Goal: Information Seeking & Learning: Learn about a topic

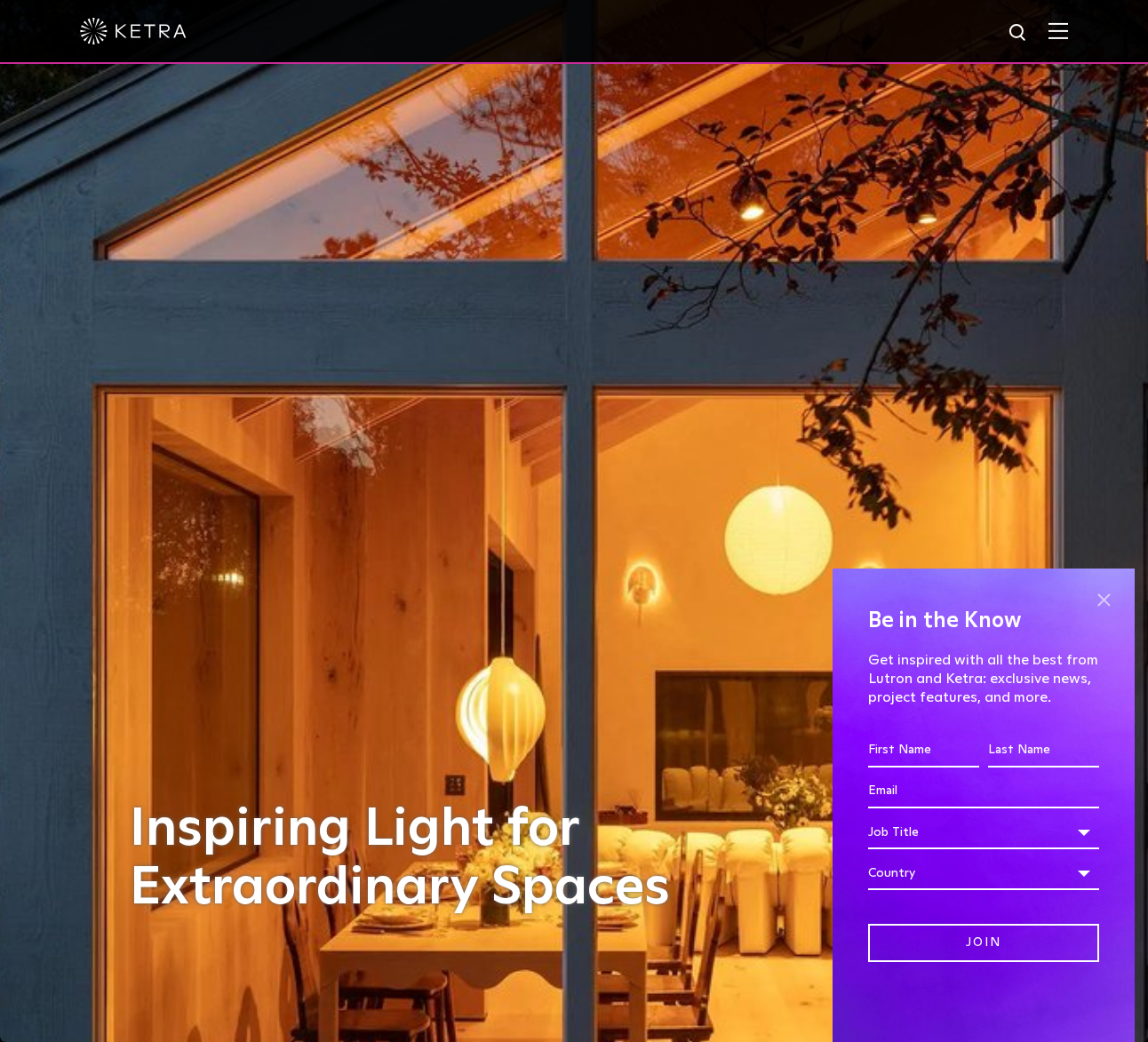
click at [1106, 607] on span at bounding box center [1103, 599] width 26 height 26
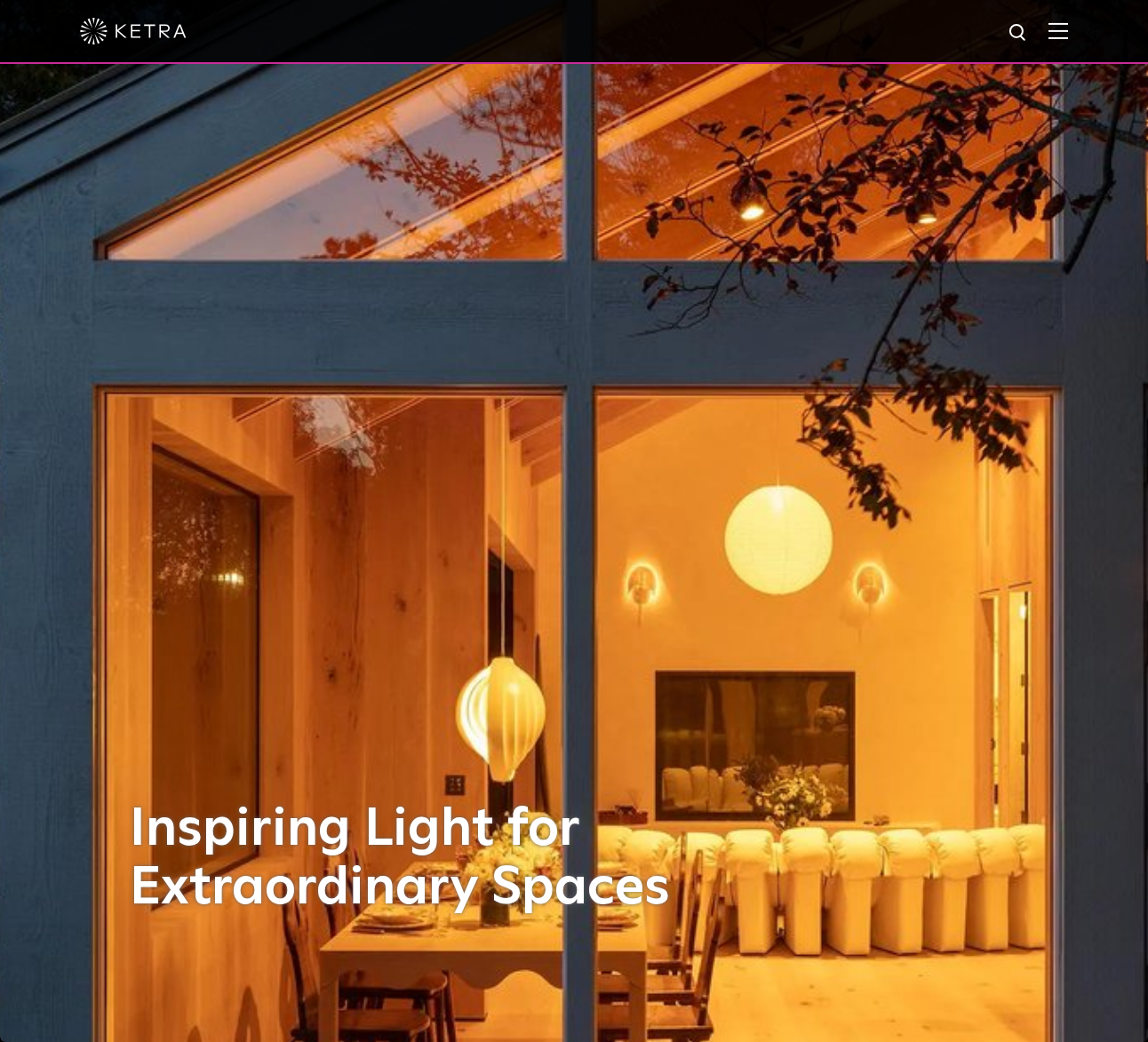
click at [1065, 32] on img at bounding box center [1058, 30] width 20 height 17
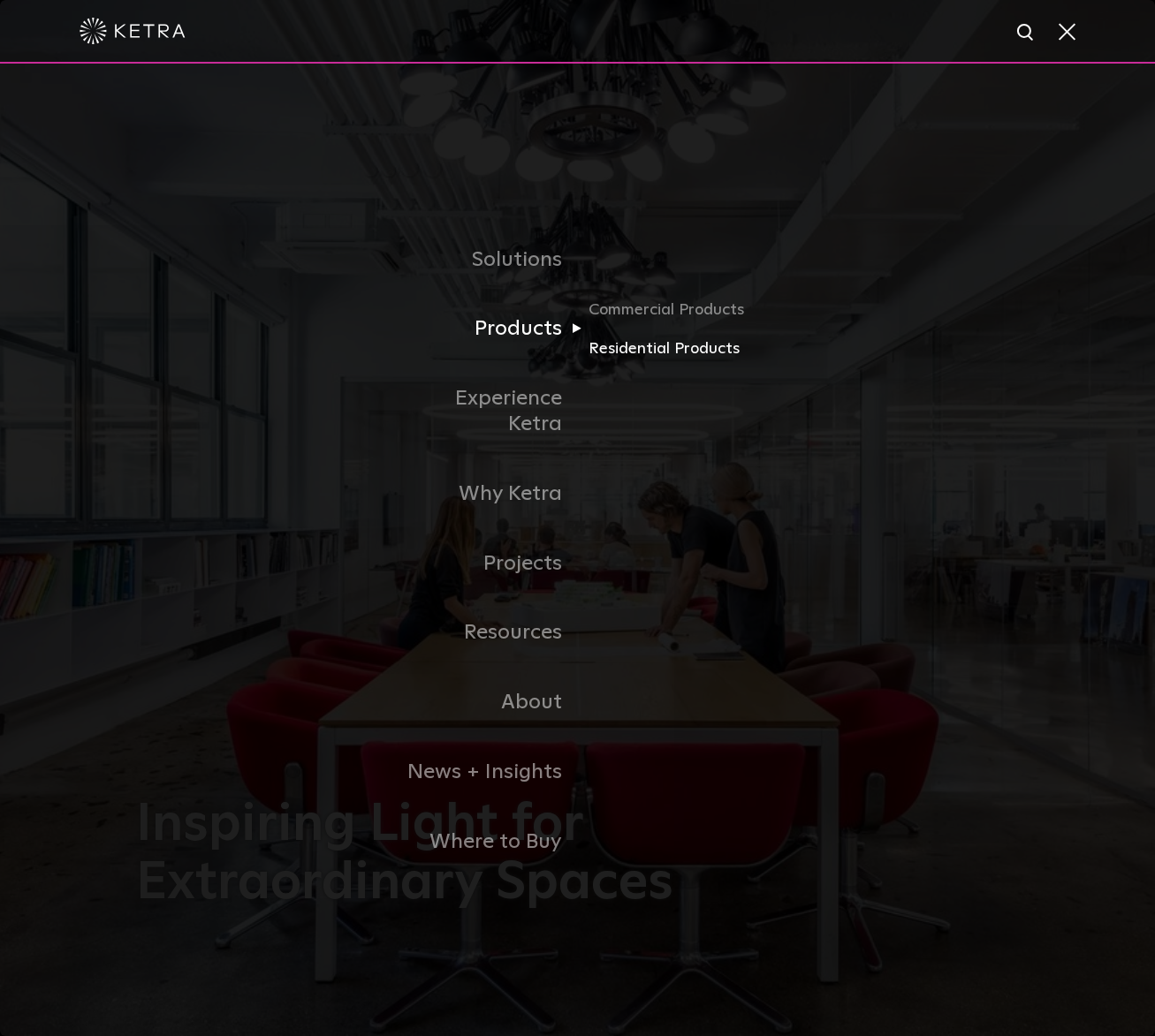
click at [646, 354] on link "Residential Products" at bounding box center [673, 348] width 170 height 25
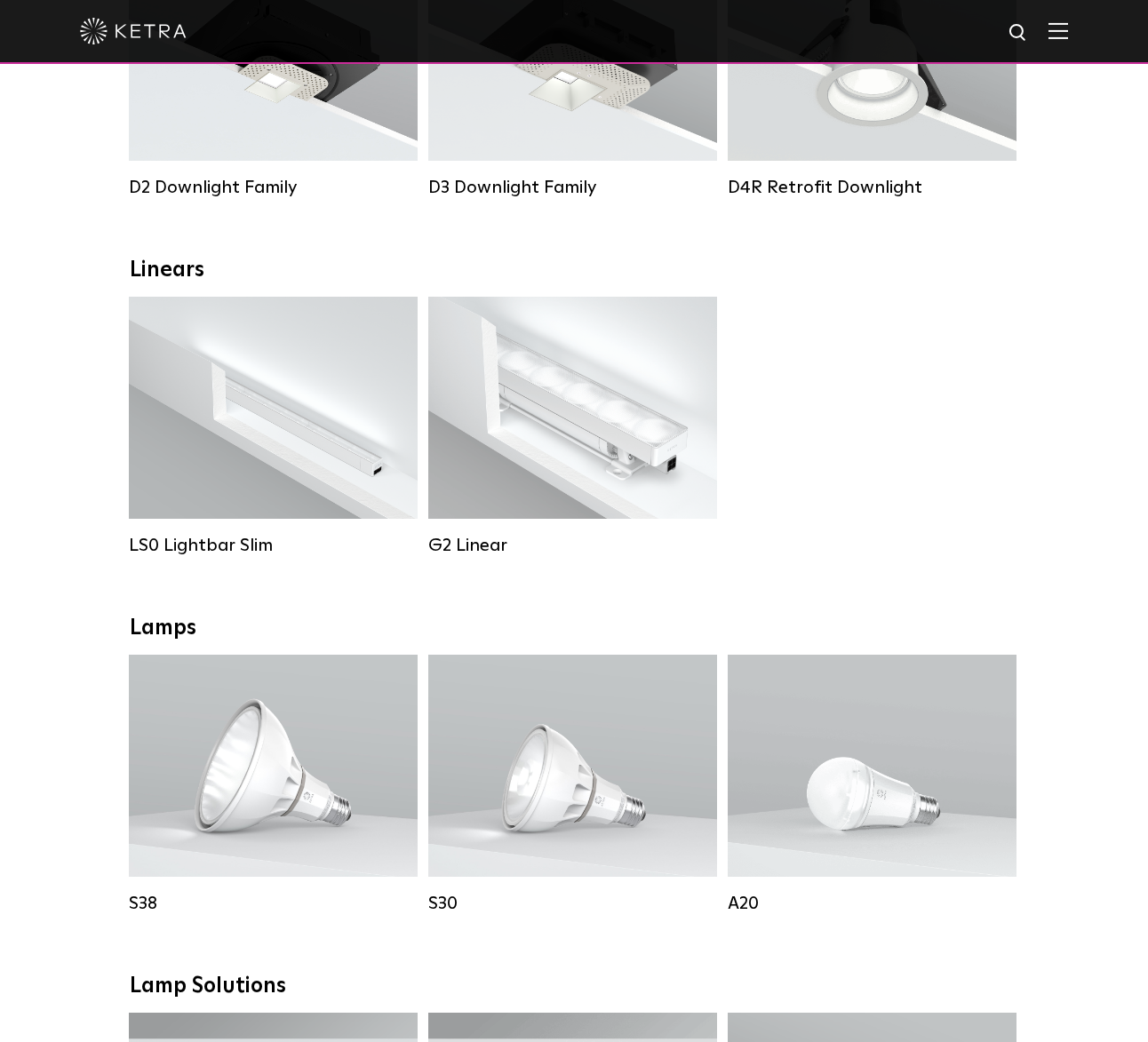
scroll to position [590, 0]
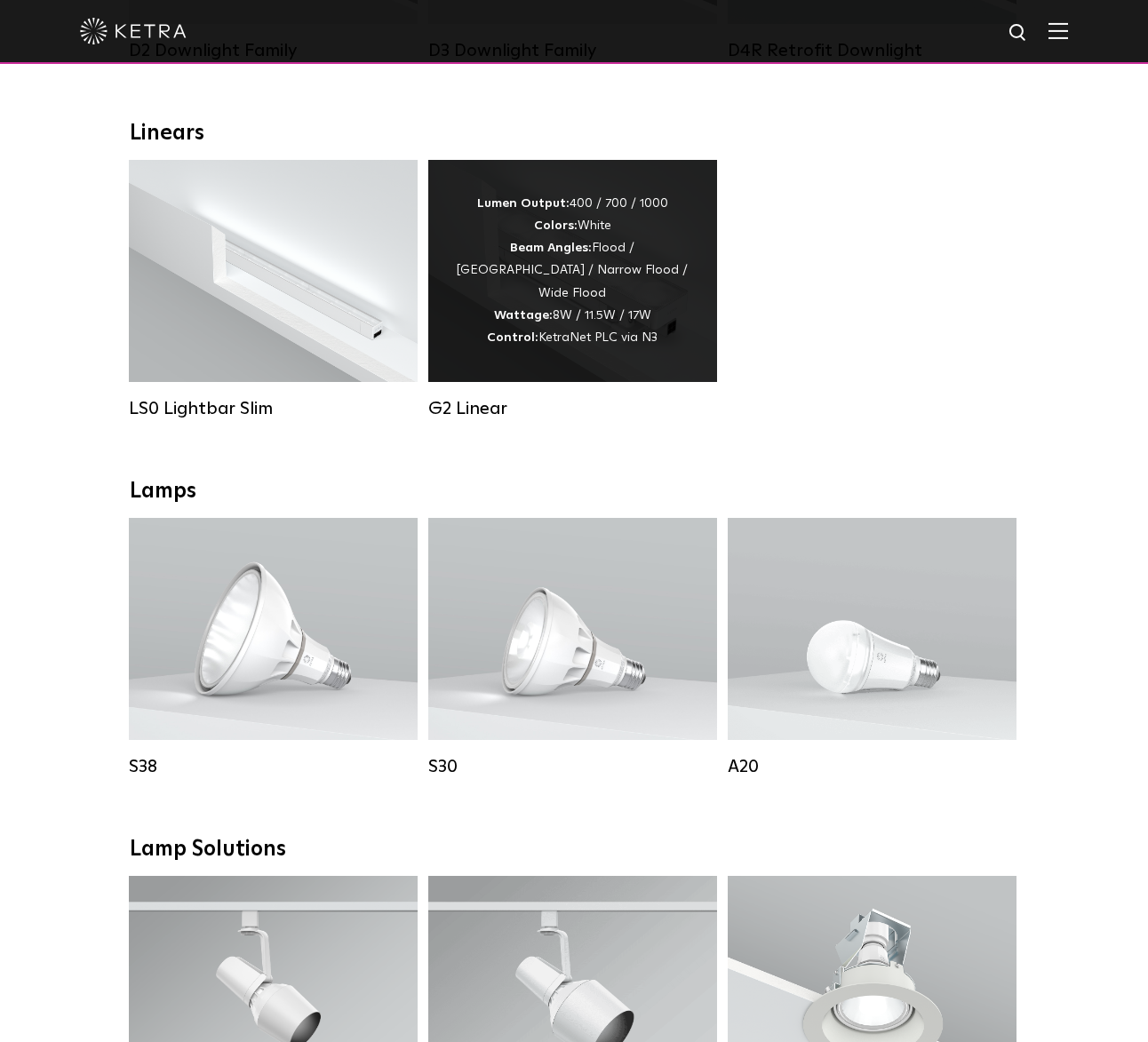
click at [509, 335] on div "Lumen Output: 400 / 700 / 1000 Colors: White Beam Angles: Flood / Graze / Narro…" at bounding box center [572, 271] width 235 height 156
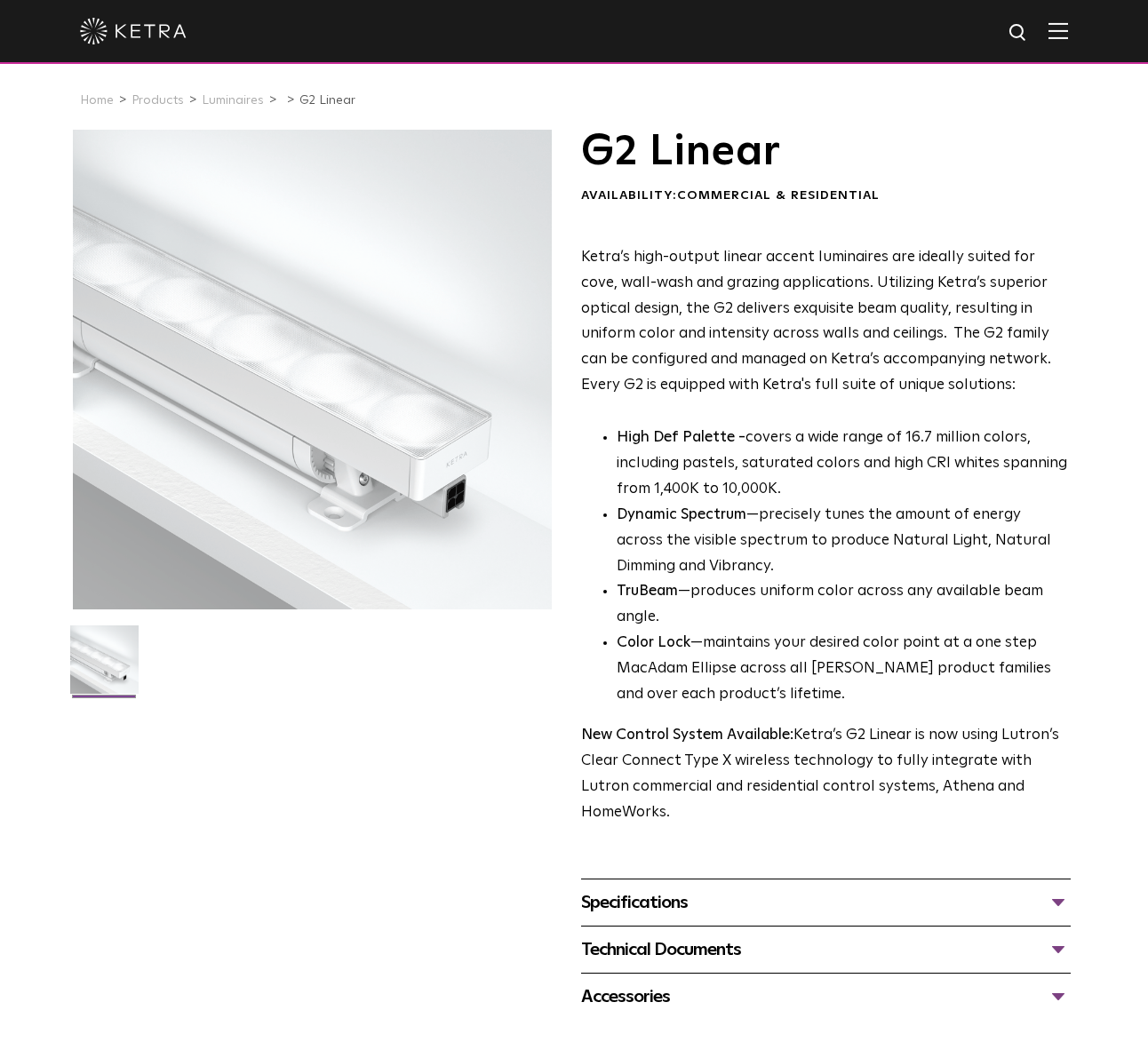
click at [1052, 889] on div "Specifications" at bounding box center [826, 902] width 490 height 28
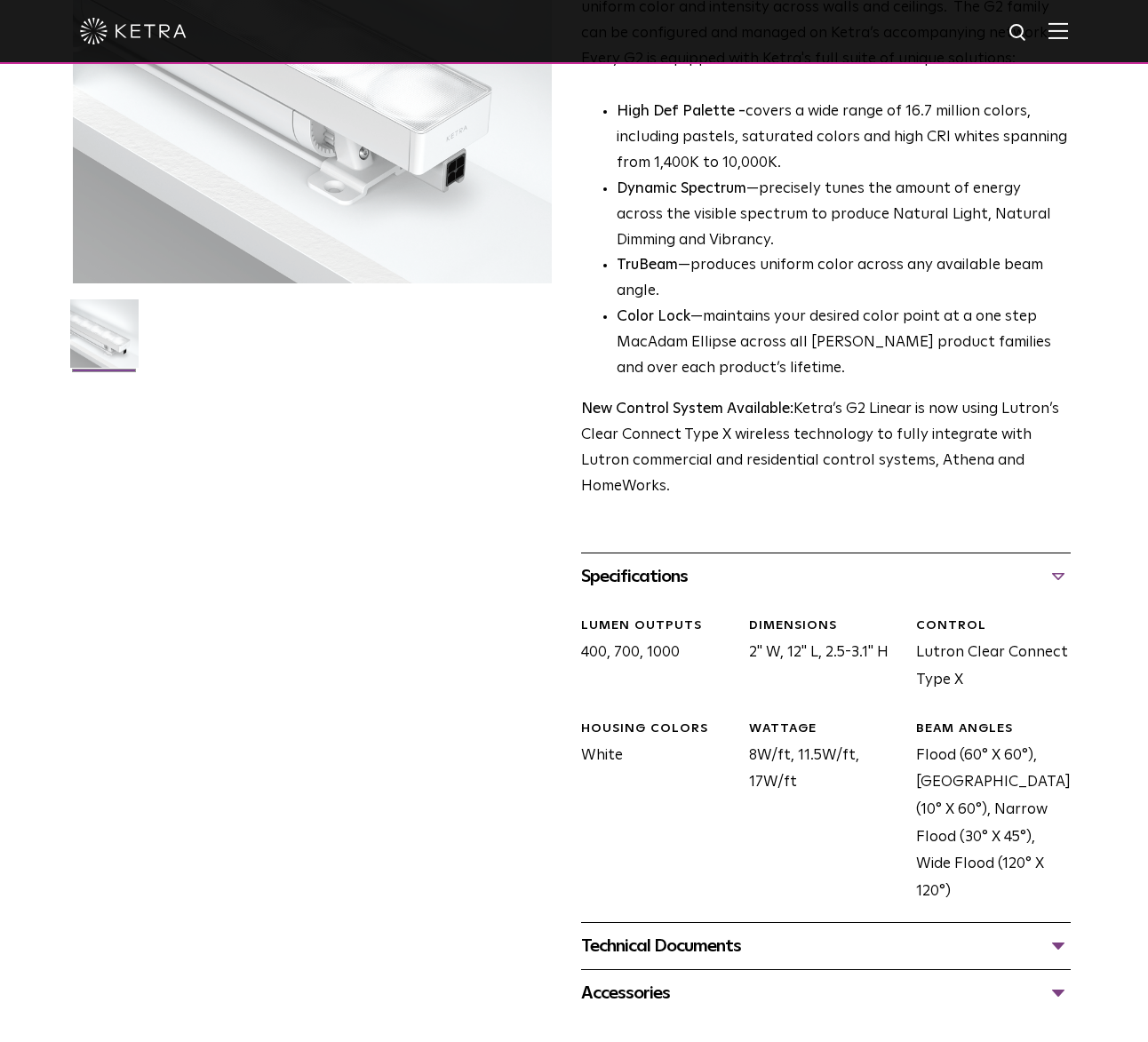
scroll to position [341, 0]
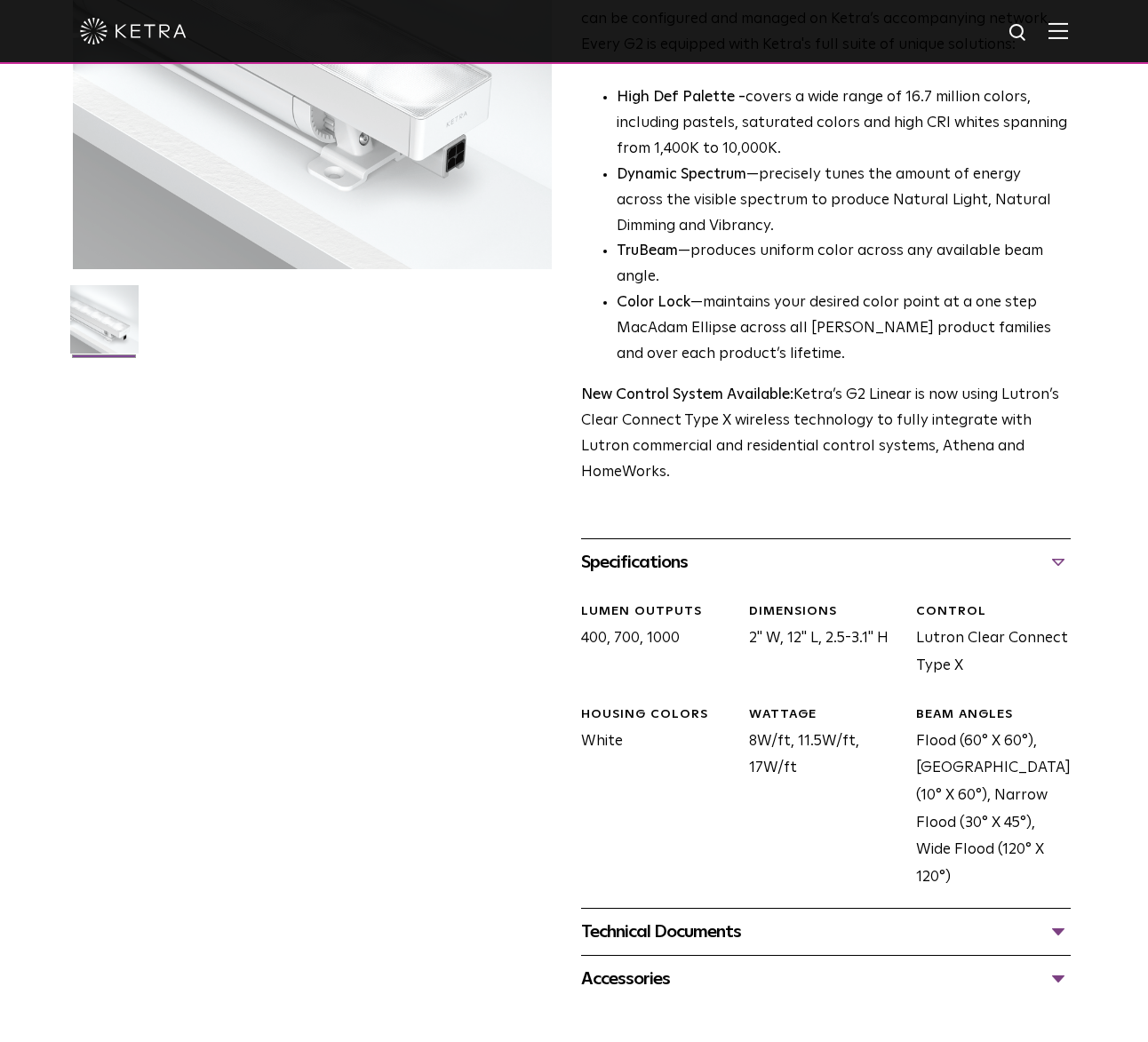
click at [1058, 918] on div "Technical Documents" at bounding box center [826, 932] width 490 height 28
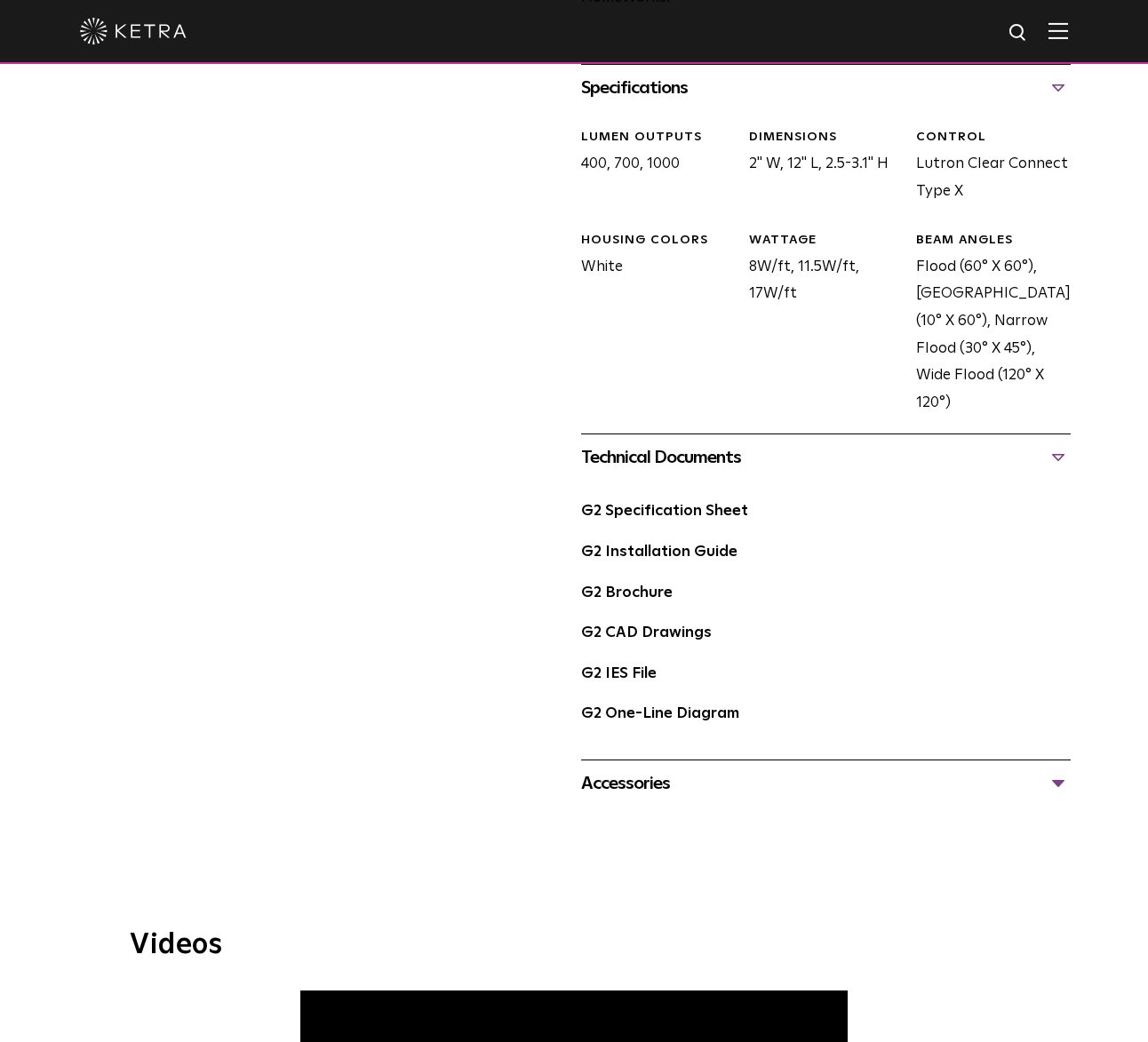
scroll to position [842, 0]
